Goal: Task Accomplishment & Management: Manage account settings

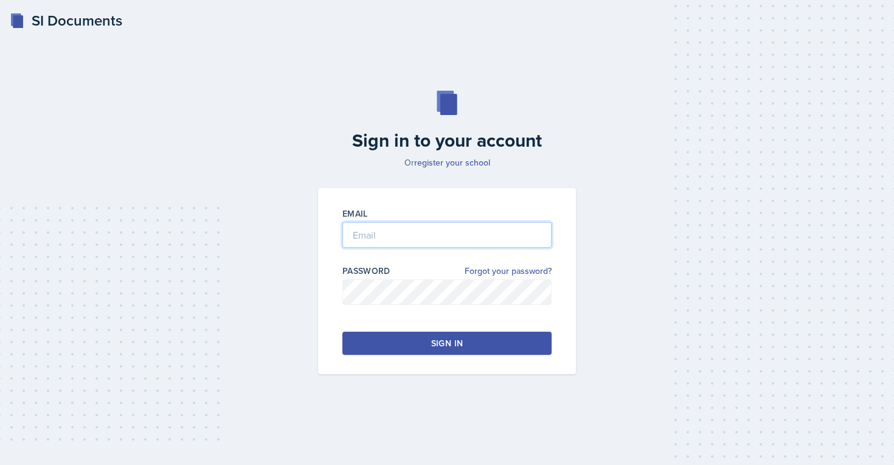
type input "[EMAIL_ADDRESS][PERSON_NAME][DOMAIN_NAME]"
click at [425, 345] on button "Sign in" at bounding box center [446, 342] width 209 height 23
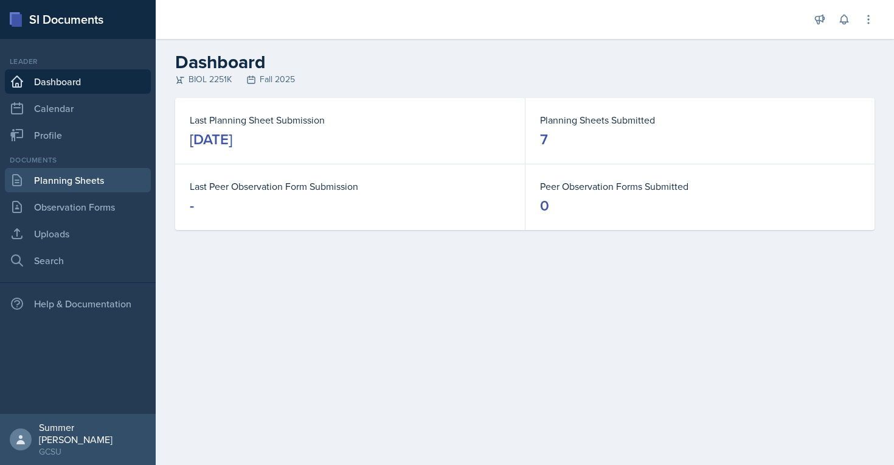
click at [74, 184] on link "Planning Sheets" at bounding box center [78, 180] width 146 height 24
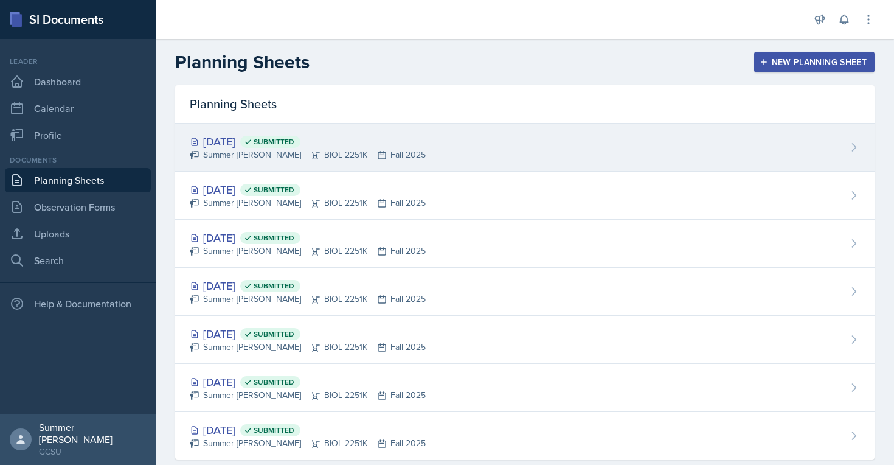
click at [275, 147] on div "[DATE] Submitted" at bounding box center [308, 141] width 236 height 16
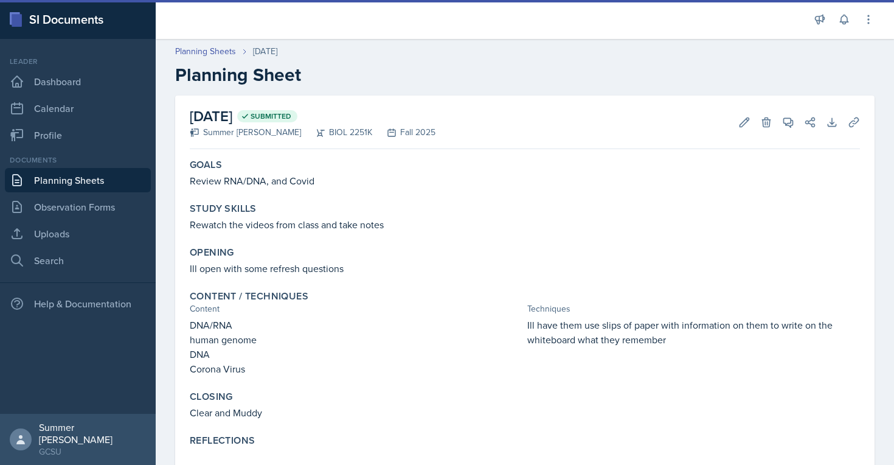
scroll to position [33, 0]
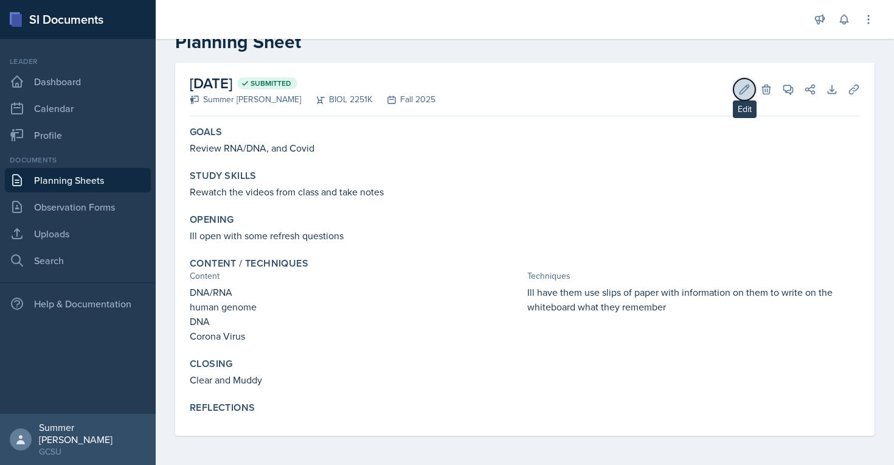
click at [739, 85] on icon at bounding box center [744, 89] width 12 height 12
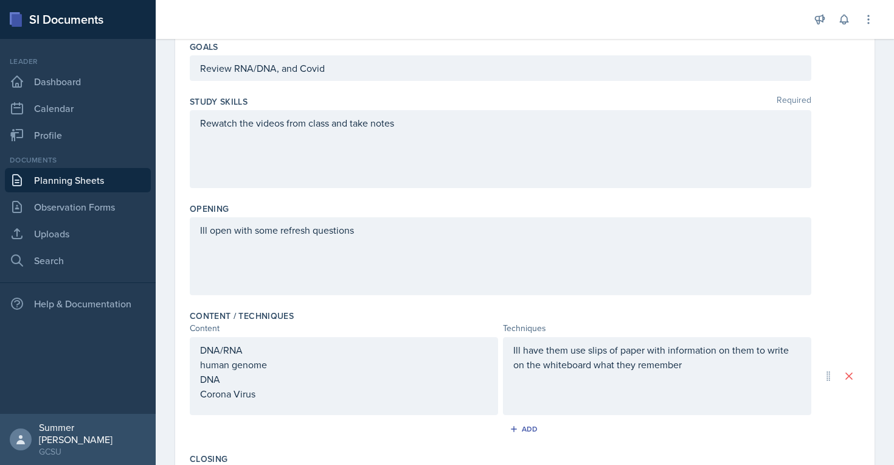
scroll to position [361, 0]
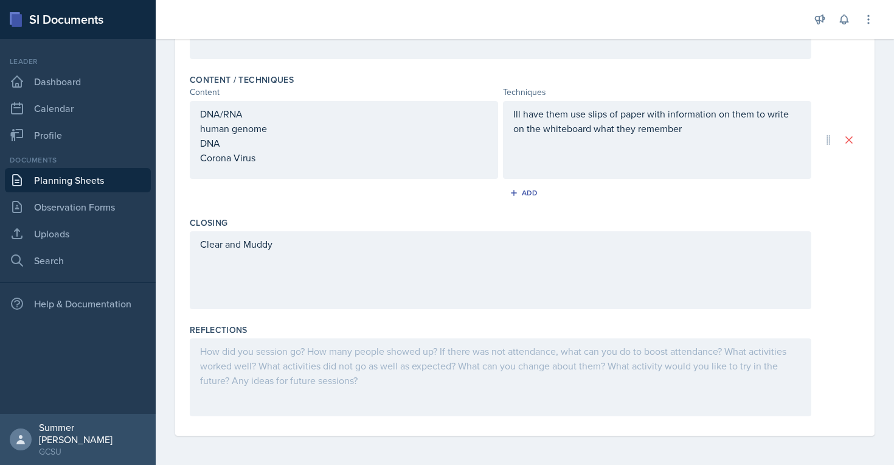
click at [271, 405] on div at bounding box center [500, 377] width 621 height 78
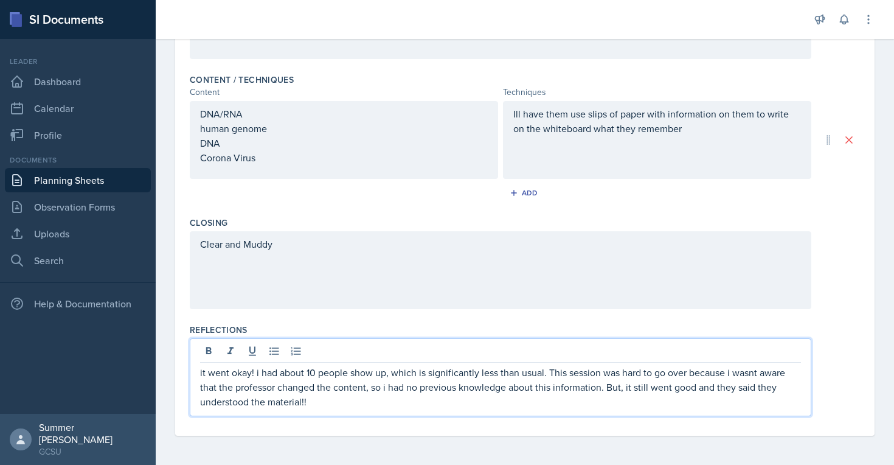
scroll to position [0, 0]
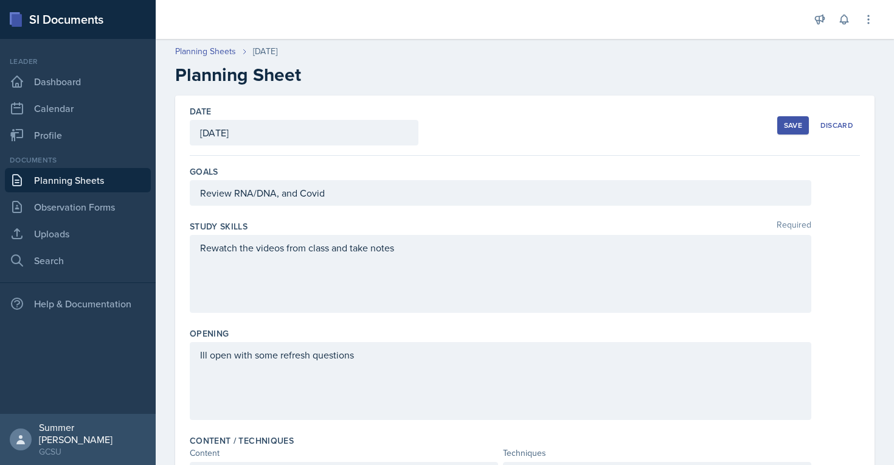
click at [806, 127] on button "Save" at bounding box center [793, 125] width 32 height 18
